Goal: Entertainment & Leisure: Consume media (video, audio)

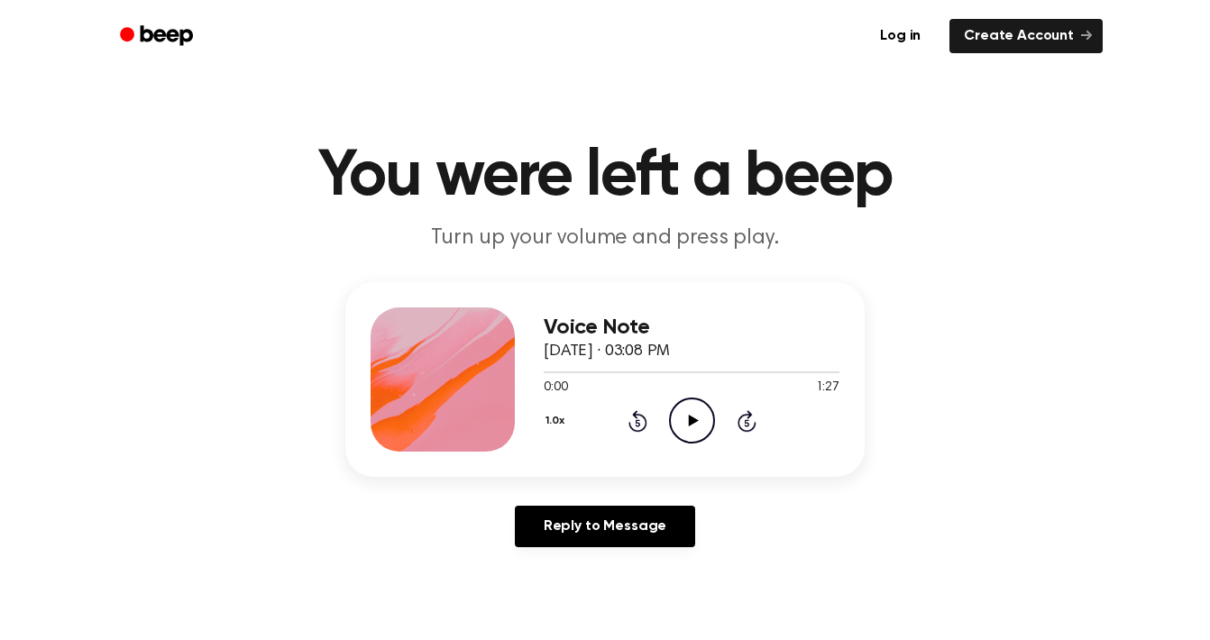
click at [704, 415] on icon "Play Audio" at bounding box center [692, 421] width 46 height 46
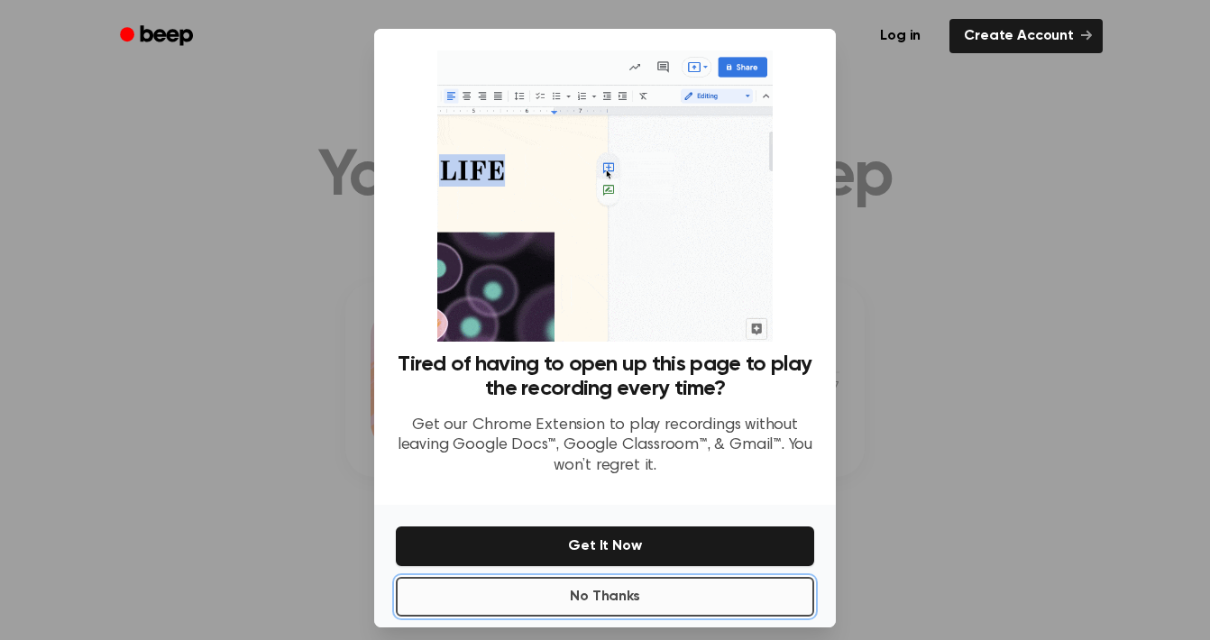
click at [665, 598] on button "No Thanks" at bounding box center [605, 597] width 419 height 40
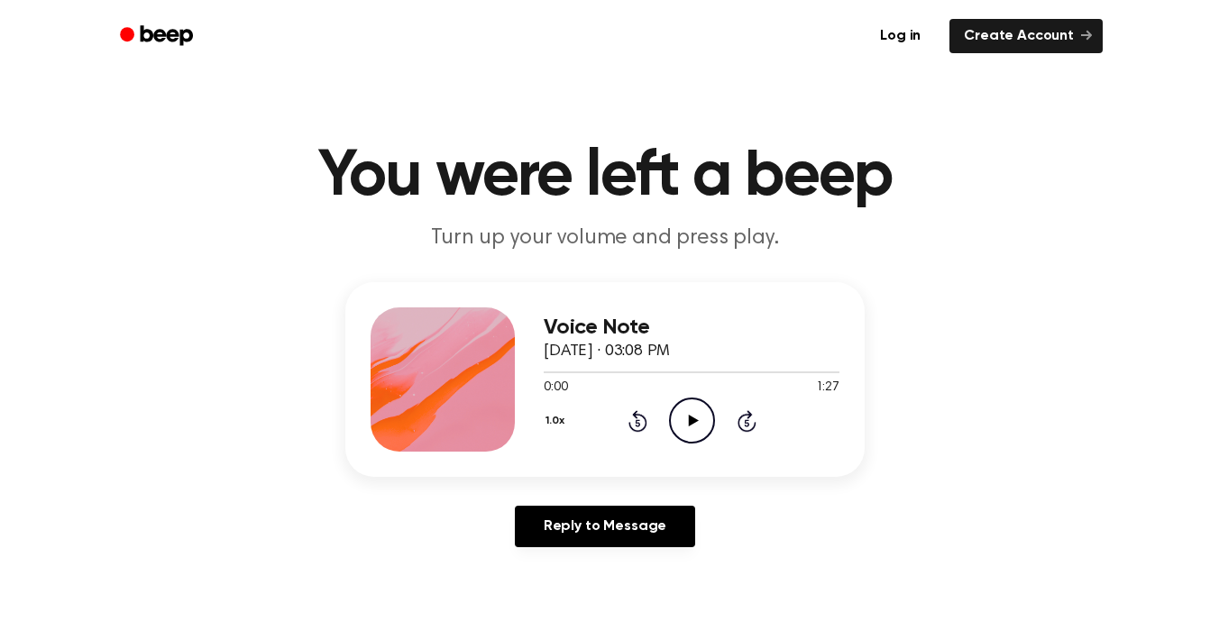
click at [684, 414] on icon "Play Audio" at bounding box center [692, 421] width 46 height 46
click at [694, 422] on icon at bounding box center [693, 421] width 10 height 12
click at [700, 412] on icon "Play Audio" at bounding box center [692, 421] width 46 height 46
click at [695, 429] on icon "Play Audio" at bounding box center [692, 421] width 46 height 46
click at [691, 426] on icon "Play Audio" at bounding box center [692, 421] width 46 height 46
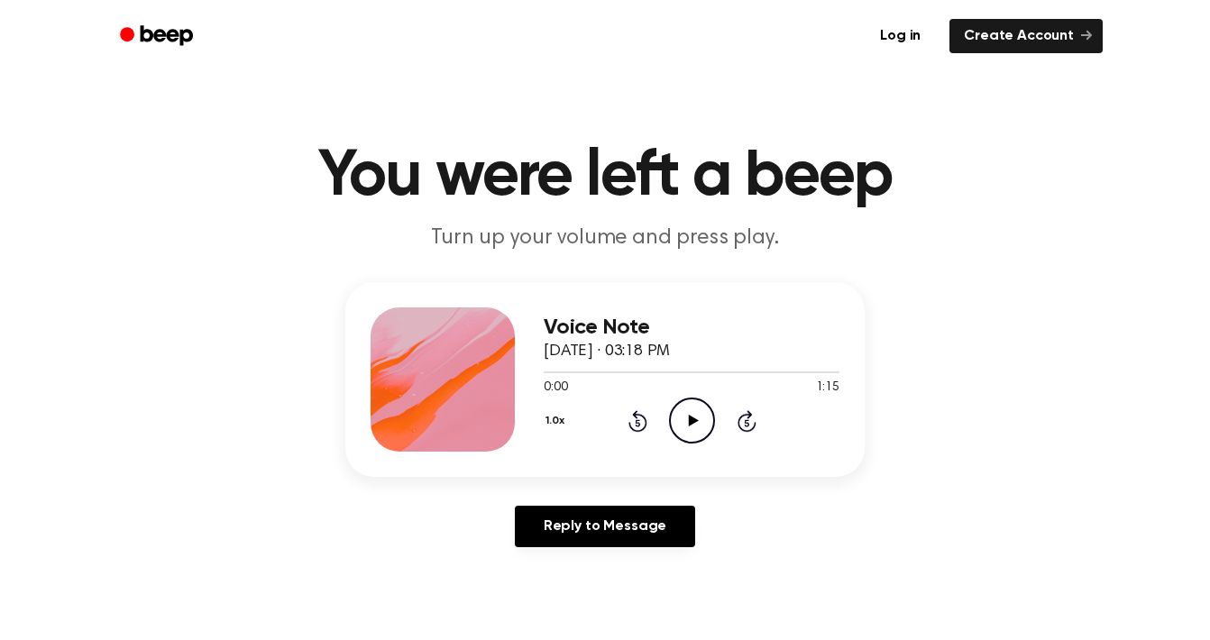
click at [695, 421] on icon at bounding box center [693, 421] width 10 height 12
